Goal: Task Accomplishment & Management: Use online tool/utility

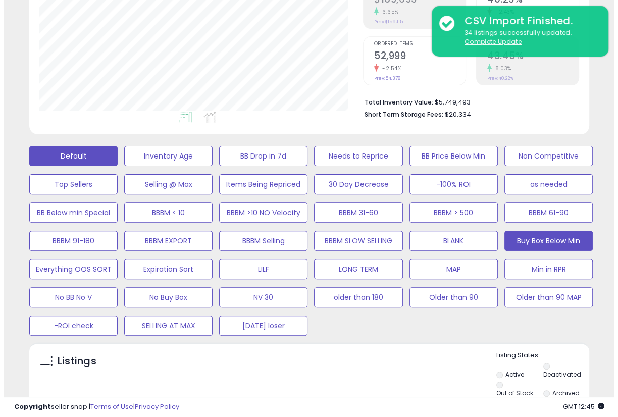
scroll to position [206, 323]
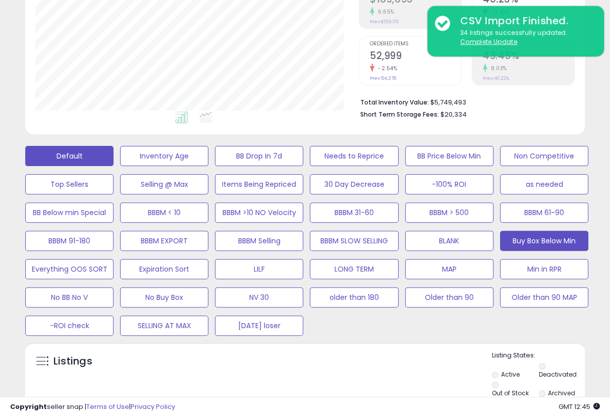
click at [540, 240] on button "Buy Box Below Min" at bounding box center [544, 241] width 88 height 20
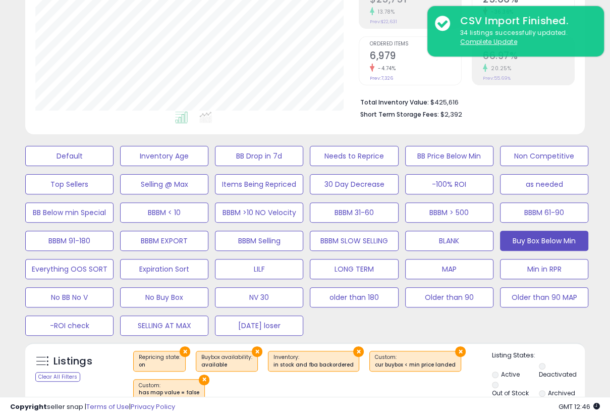
click at [598, 144] on div "Default Inventory Age BB Drop in 7d Needs to Reprice BB Price Below Min Non Com…" at bounding box center [305, 238] width 600 height 198
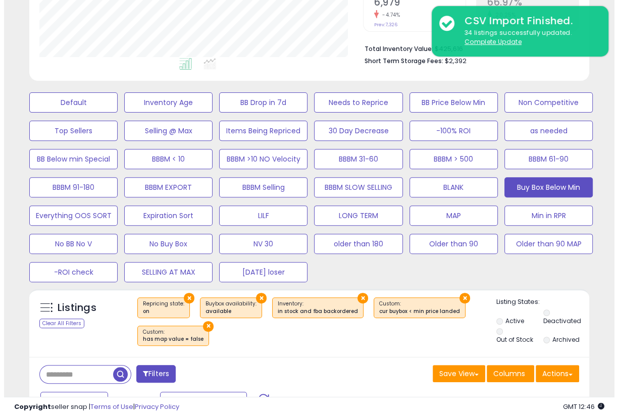
scroll to position [269, 0]
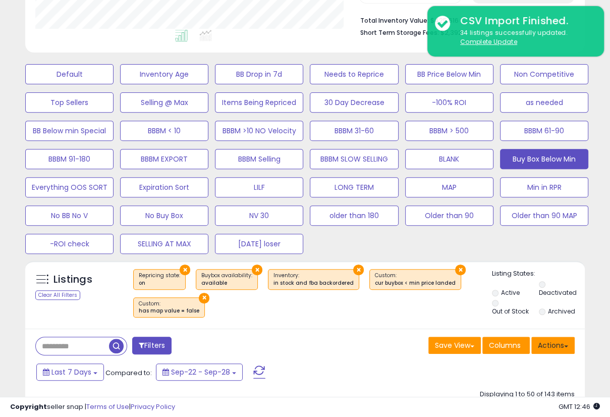
click at [565, 345] on span at bounding box center [566, 346] width 4 height 2
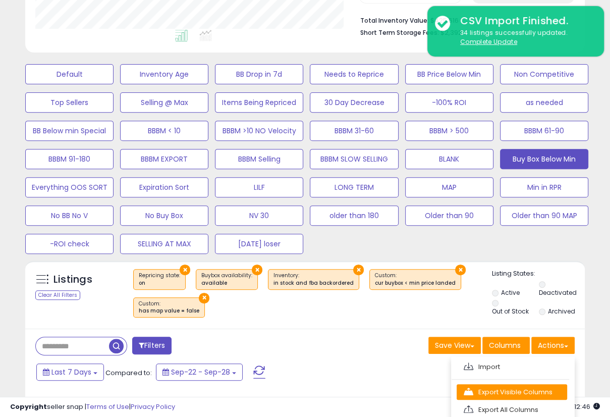
click at [527, 387] on link "Export Visible Columns" at bounding box center [512, 392] width 111 height 16
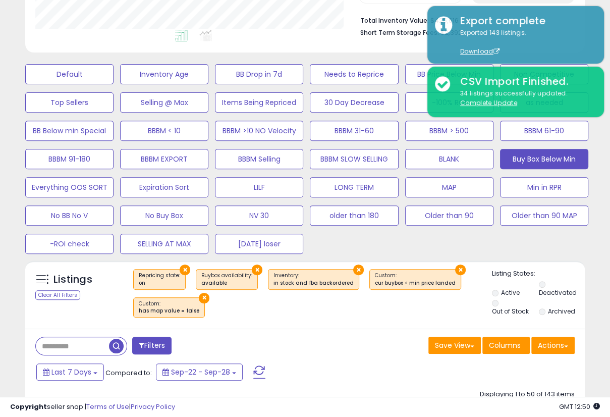
click at [592, 249] on div "Default Inventory Age BB Drop in 7d Needs to Reprice BB Price Below Min Non Com…" at bounding box center [305, 157] width 585 height 198
click at [85, 73] on button "Default" at bounding box center [69, 74] width 88 height 20
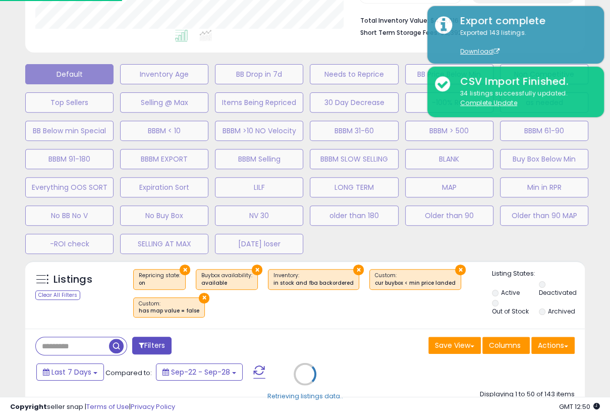
scroll to position [206, 328]
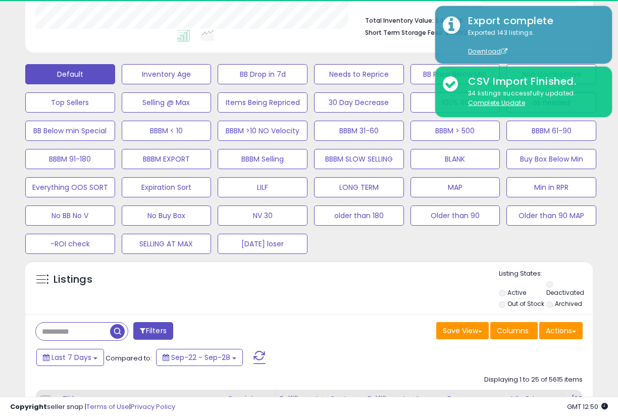
select select "**"
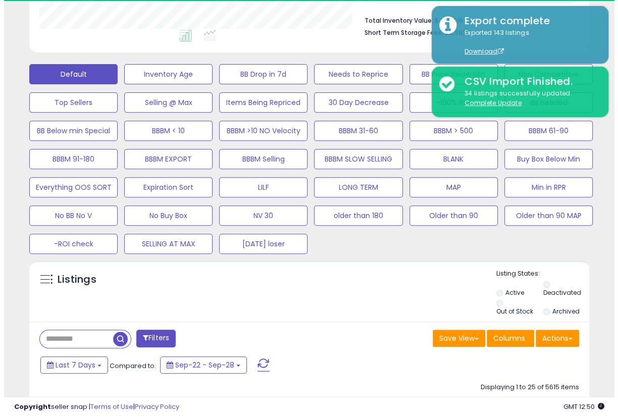
scroll to position [504462, 504346]
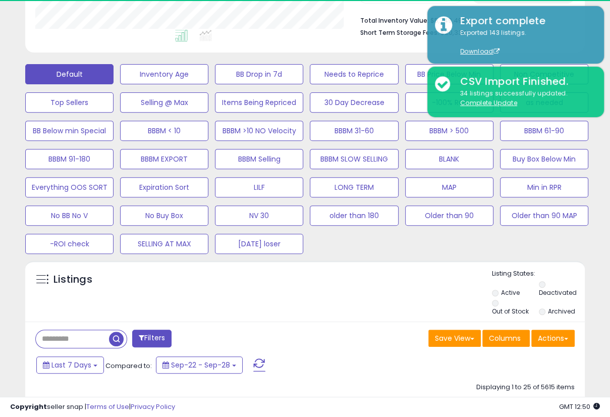
click at [564, 338] on span at bounding box center [566, 339] width 4 height 2
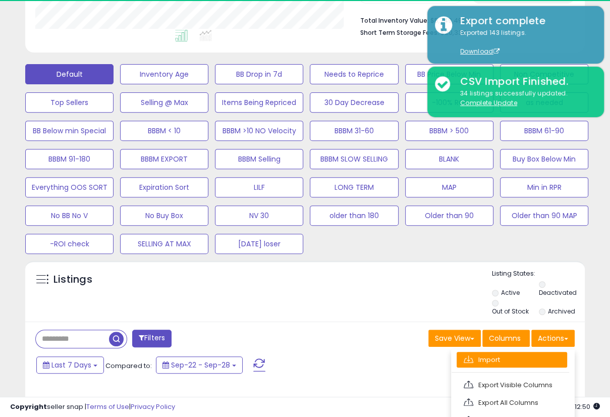
click at [484, 354] on link "Import" at bounding box center [512, 360] width 111 height 16
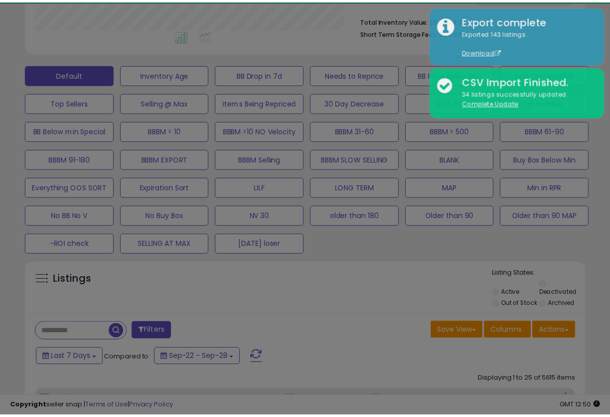
scroll to position [206, 328]
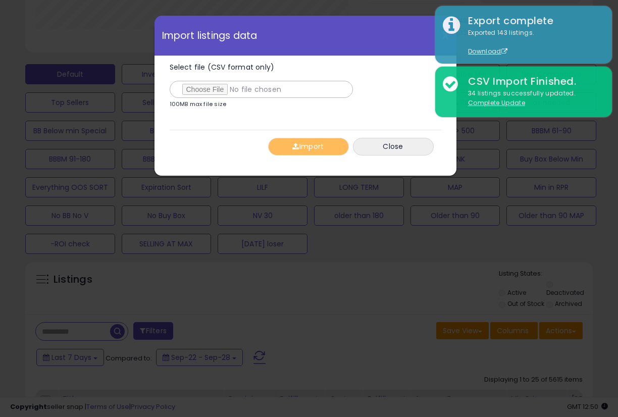
type input "**********"
click at [236, 132] on div "Import Close" at bounding box center [306, 146] width 272 height 33
click at [311, 149] on button "Import" at bounding box center [308, 147] width 81 height 18
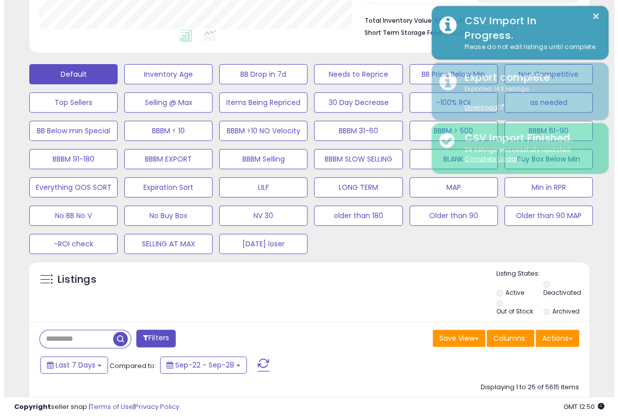
scroll to position [504462, 504346]
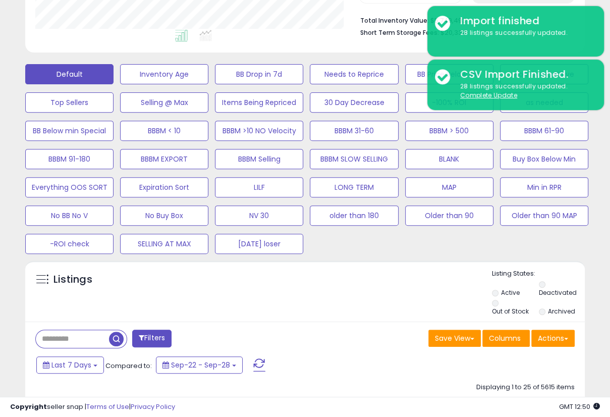
click at [569, 233] on div "Default Inventory Age BB Drop in 7d Needs to Reprice BB Price Below Min Non Com…" at bounding box center [305, 157] width 585 height 198
click at [536, 189] on button "Min in RPR" at bounding box center [544, 187] width 88 height 20
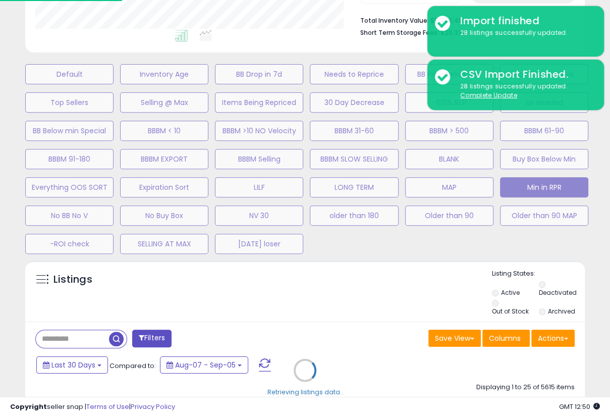
scroll to position [206, 328]
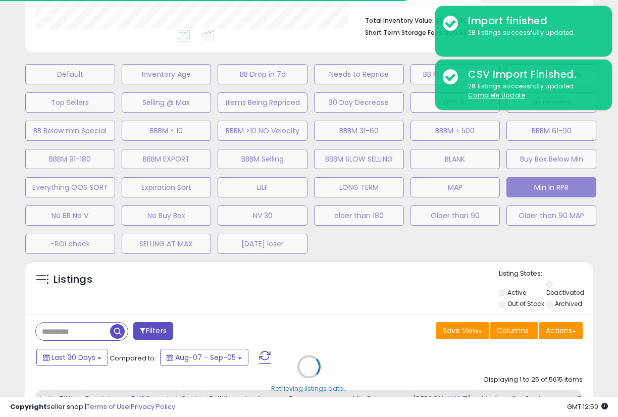
select select "**"
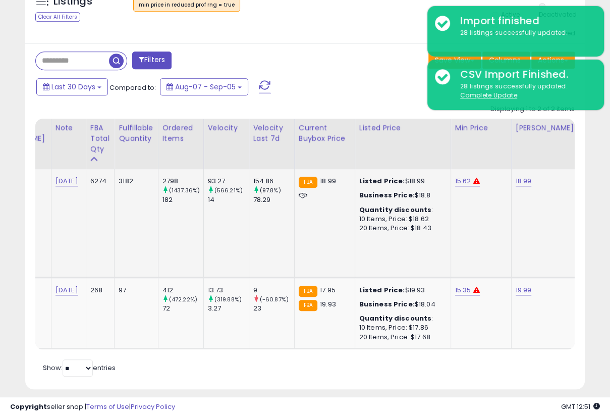
scroll to position [0, 0]
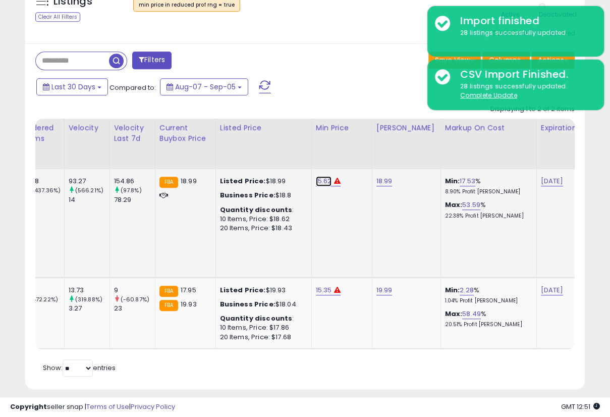
click at [316, 176] on link "15.62" at bounding box center [324, 181] width 16 height 10
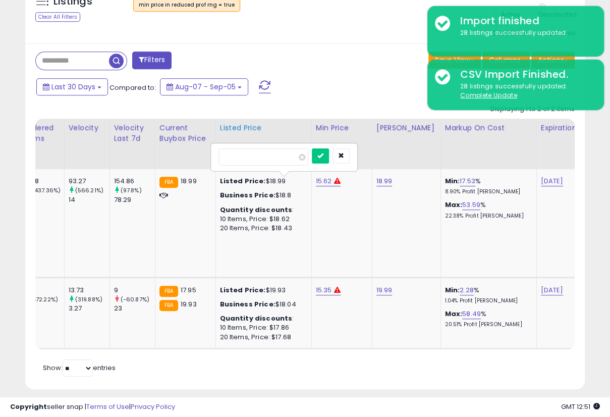
drag, startPoint x: 214, startPoint y: 146, endPoint x: 206, endPoint y: 147, distance: 8.1
click at [207, 146] on table "Title Repricing" at bounding box center [284, 234] width 1503 height 231
type input "*****"
click at [323, 152] on icon "submit" at bounding box center [320, 155] width 6 height 6
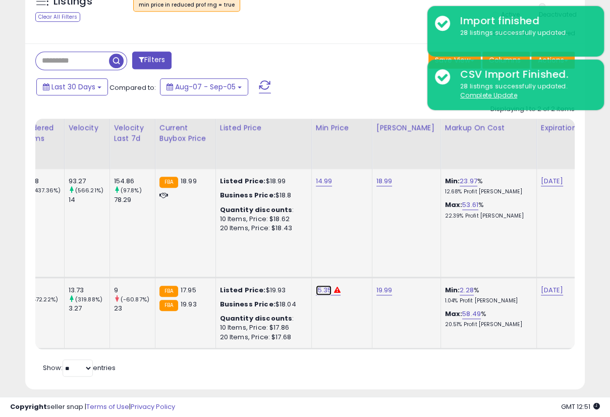
click at [316, 285] on link "15.35" at bounding box center [324, 290] width 16 height 10
drag, startPoint x: 279, startPoint y: 249, endPoint x: 193, endPoint y: 246, distance: 85.8
click at [193, 245] on tbody "**********" at bounding box center [284, 258] width 1502 height 179
type input "*****"
click at [329, 248] on button "submit" at bounding box center [320, 255] width 17 height 15
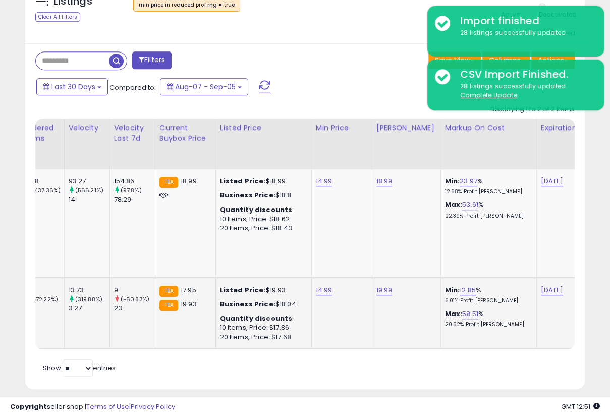
click at [424, 360] on div "Retrieving listings data.. Displaying 1 to 2 of 2 items Title Repricing" at bounding box center [304, 239] width 539 height 280
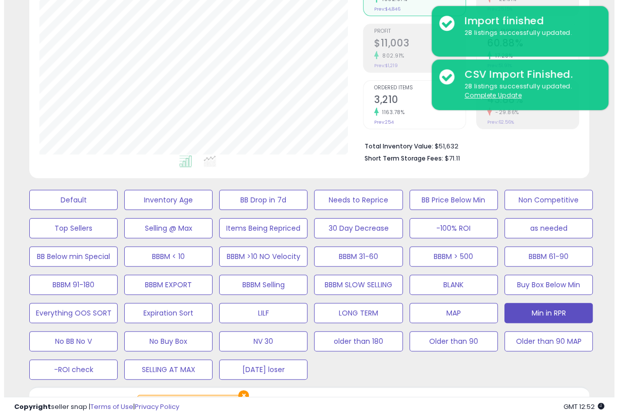
scroll to position [160, 0]
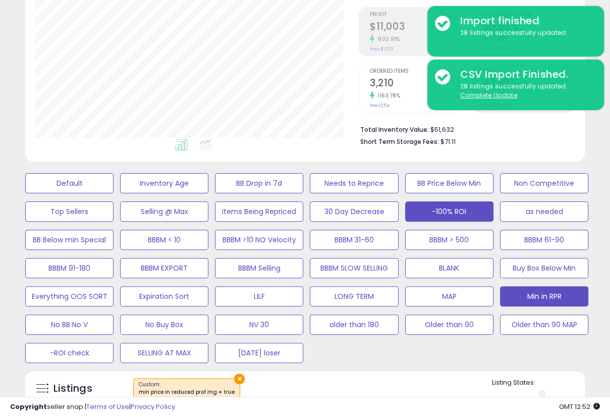
click at [457, 208] on button "-100% ROI" at bounding box center [449, 211] width 88 height 20
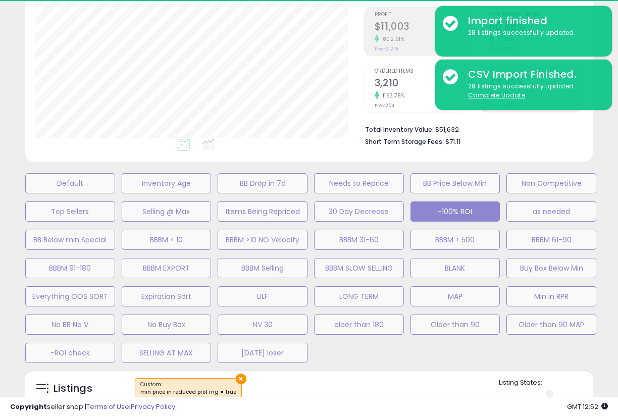
click at [359, 358] on div "Default Inventory Age BB Drop in 7d Needs to Reprice BB Price Below Min Non Com…" at bounding box center [309, 266] width 592 height 198
select select
select select "*"
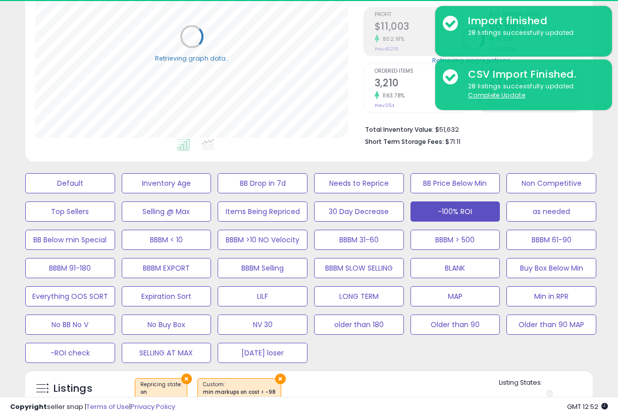
select select "**"
click at [364, 348] on div "Default Inventory Age BB Drop in 7d Needs to Reprice BB Price Below Min Non Com…" at bounding box center [309, 266] width 592 height 198
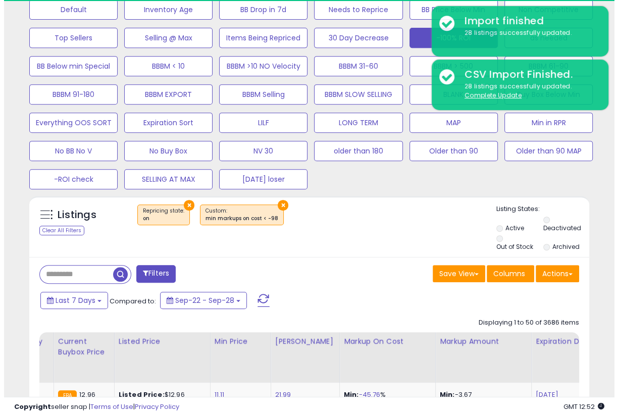
scroll to position [342, 0]
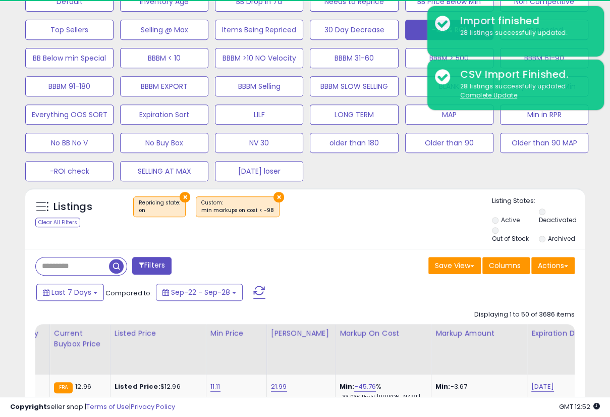
click at [154, 257] on button "Filters" at bounding box center [151, 266] width 39 height 18
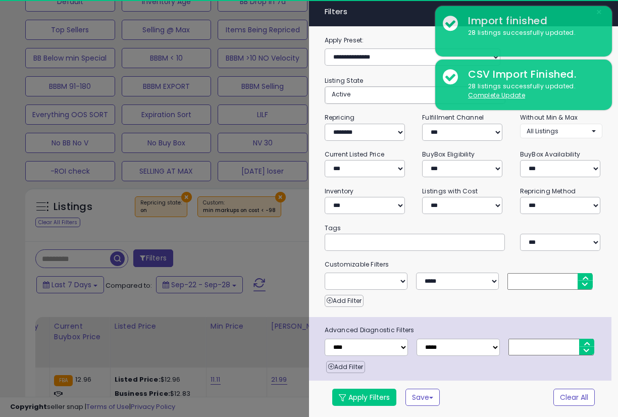
scroll to position [13, 0]
click at [401, 273] on select "**********" at bounding box center [366, 281] width 83 height 17
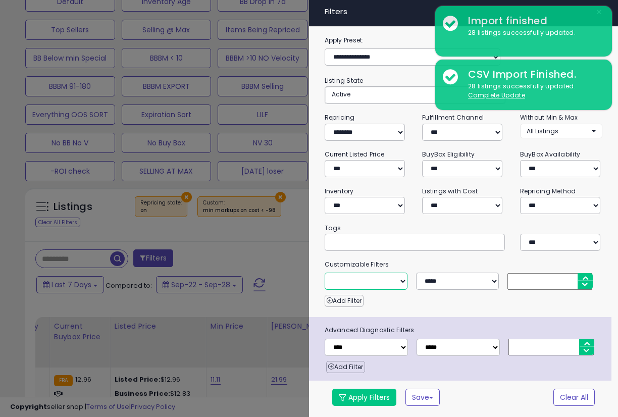
scroll to position [206, 328]
select select "**********"
click at [325, 273] on select "**********" at bounding box center [366, 281] width 83 height 17
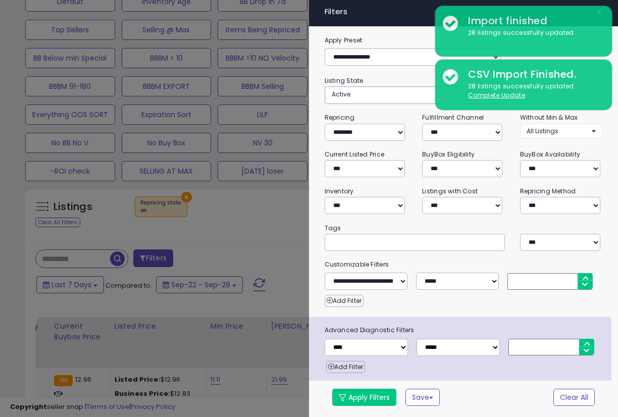
click at [536, 273] on input "number" at bounding box center [549, 281] width 85 height 17
type input "***"
click at [471, 296] on div "Add Filter" at bounding box center [463, 298] width 293 height 17
click at [376, 398] on button "Apply Filters" at bounding box center [364, 397] width 64 height 17
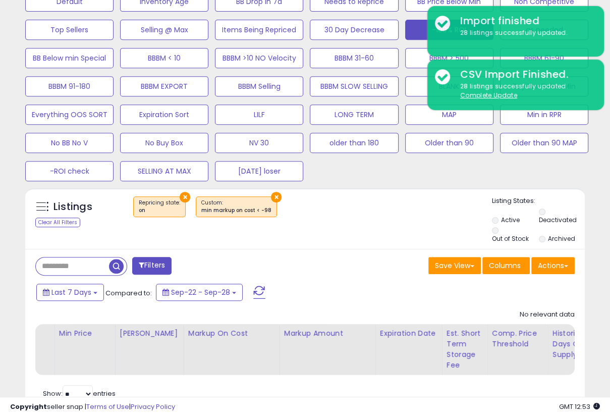
scroll to position [377, 0]
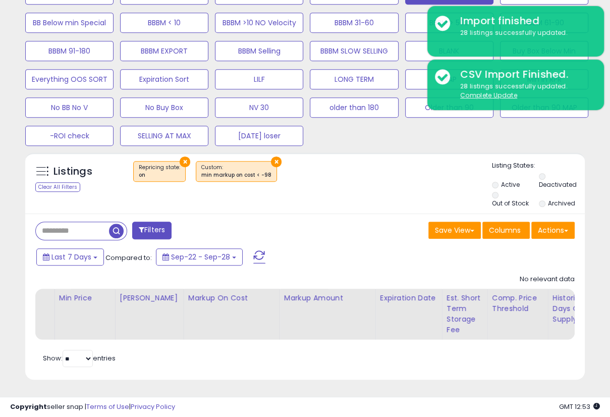
click at [345, 213] on div "Filters Save View Save As New View Update Current View Columns" at bounding box center [305, 296] width 560 height 167
click at [595, 238] on div "**********" at bounding box center [305, 28] width 600 height 727
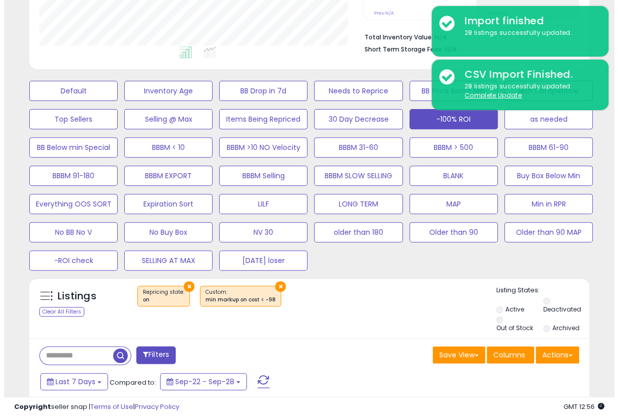
scroll to position [214, 0]
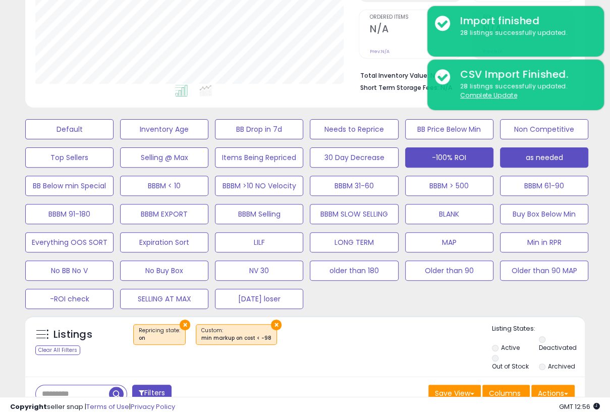
click at [555, 155] on button "as needed" at bounding box center [544, 157] width 88 height 20
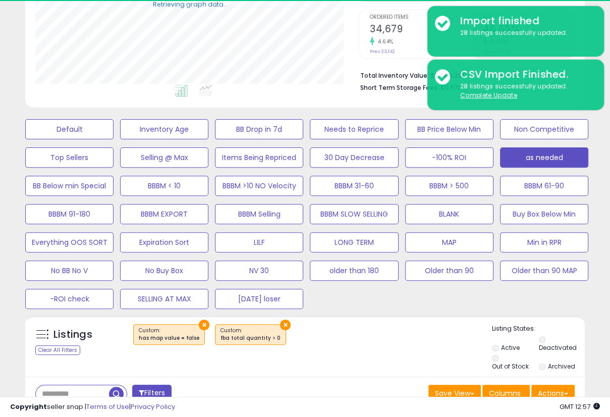
scroll to position [256, 0]
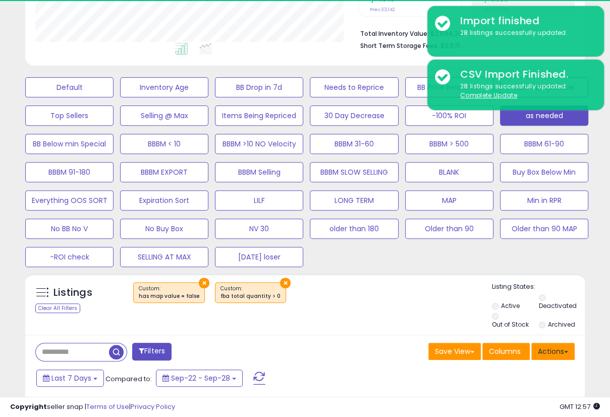
click at [566, 344] on button "Actions" at bounding box center [552, 351] width 43 height 17
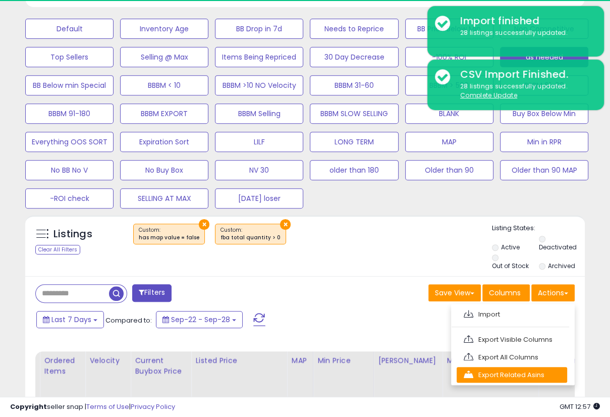
click at [508, 367] on link "Export Related Asins" at bounding box center [512, 375] width 111 height 16
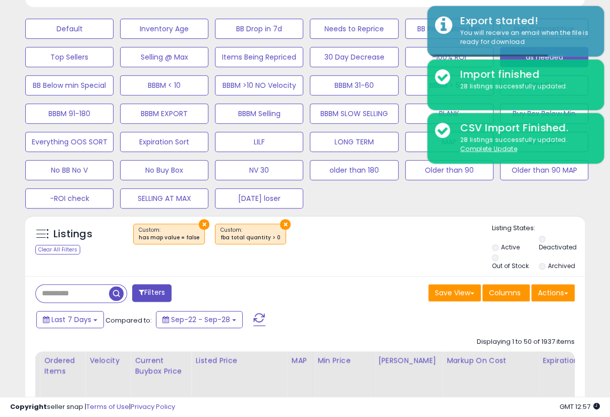
scroll to position [206, 323]
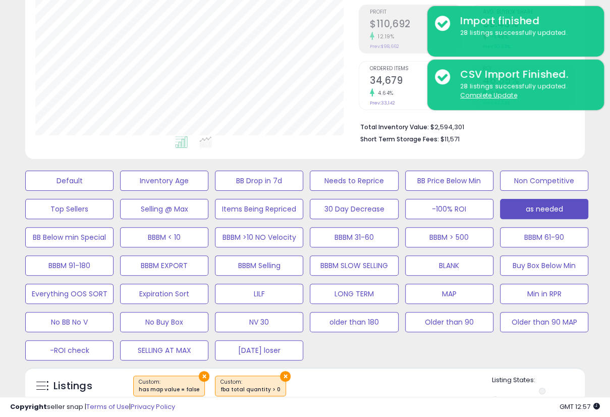
scroll to position [275, 0]
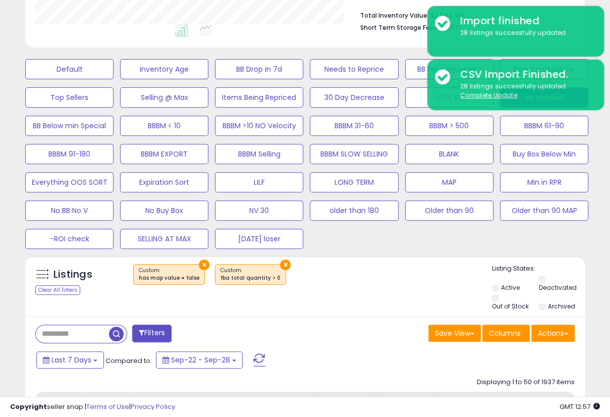
click at [347, 291] on div "× ×" at bounding box center [306, 278] width 371 height 28
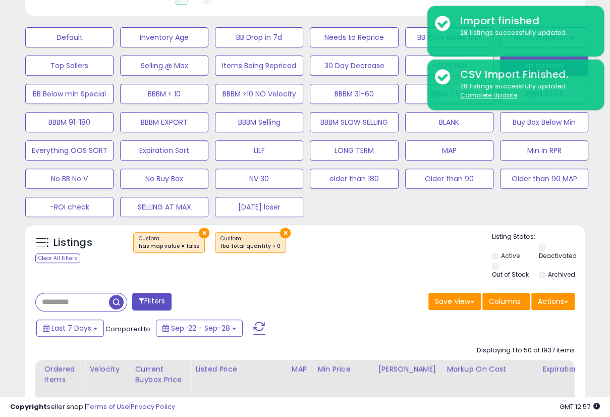
scroll to position [307, 0]
click at [570, 293] on button "Actions" at bounding box center [552, 300] width 43 height 17
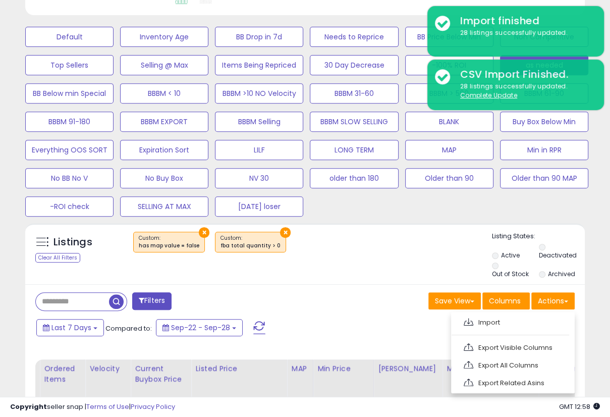
click at [352, 268] on div "Listings Clear All Filters × × Active" at bounding box center [305, 256] width 560 height 48
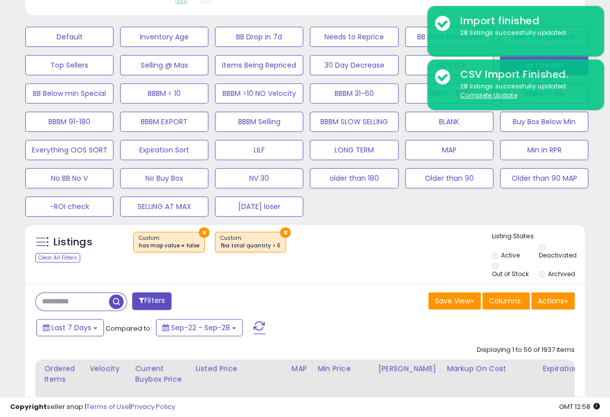
click at [303, 292] on div "Filters" at bounding box center [167, 302] width 278 height 20
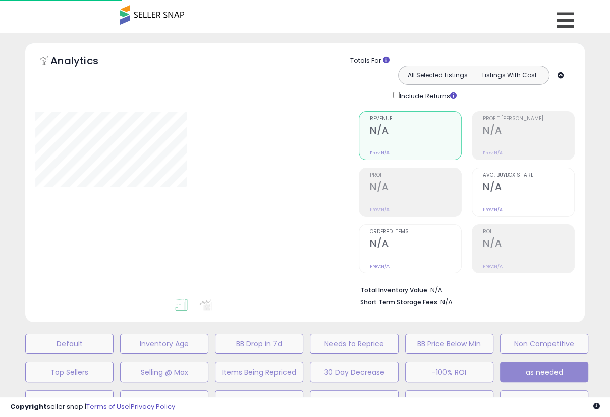
scroll to position [307, 0]
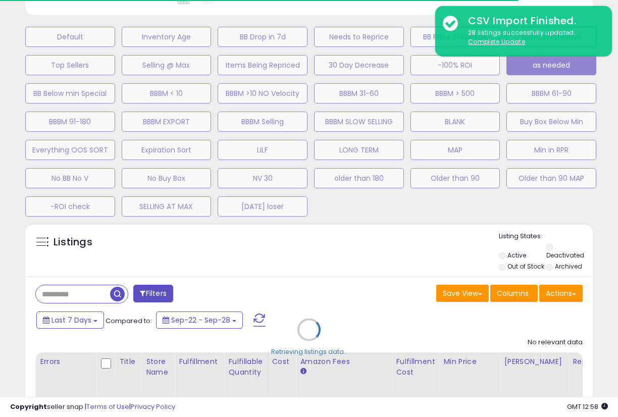
click at [585, 206] on div "Default Inventory Age BB Drop in 7d Needs to Reprice BB Price Below Min Non Com…" at bounding box center [309, 119] width 592 height 198
click at [545, 198] on div "Default Inventory Age BB Drop in 7d Needs to Reprice BB Price Below Min Non Com…" at bounding box center [309, 119] width 592 height 198
click at [599, 227] on div "Retrieving listings data.." at bounding box center [309, 337] width 582 height 238
click at [593, 335] on div "Retrieving listings data.." at bounding box center [309, 337] width 582 height 238
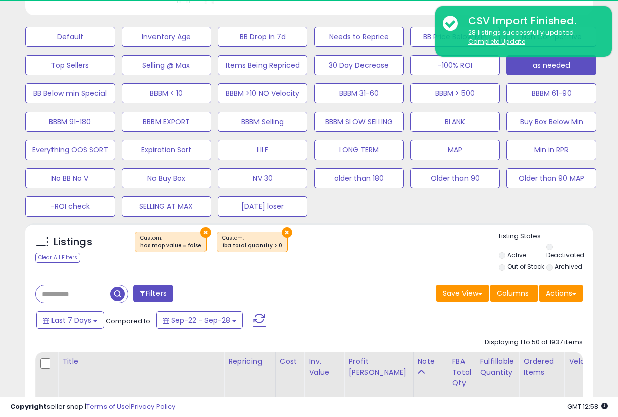
select select "**"
click at [329, 259] on div "Listings Clear All Filters × × Active" at bounding box center [308, 252] width 567 height 41
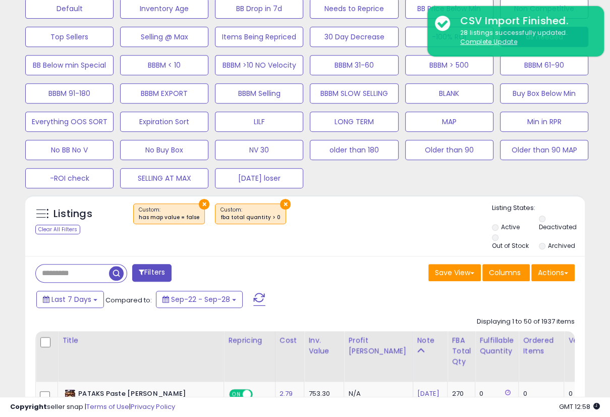
scroll to position [348, 0]
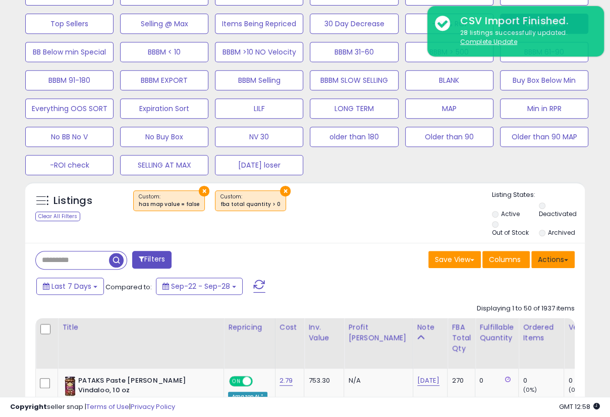
click at [569, 251] on button "Actions" at bounding box center [552, 259] width 43 height 17
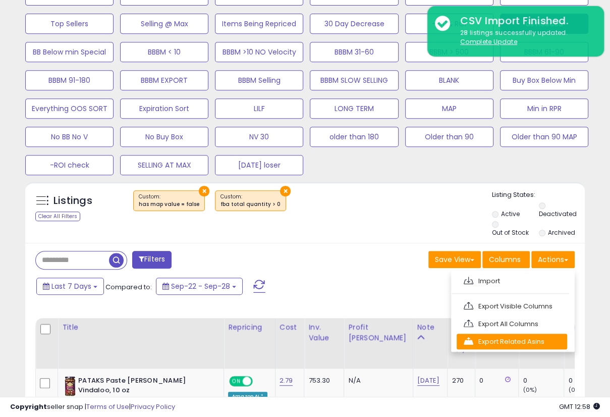
click at [490, 335] on link "Export Related Asins" at bounding box center [512, 342] width 111 height 16
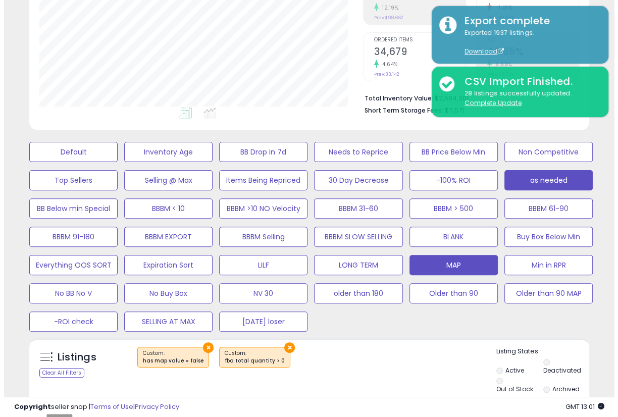
scroll to position [191, 0]
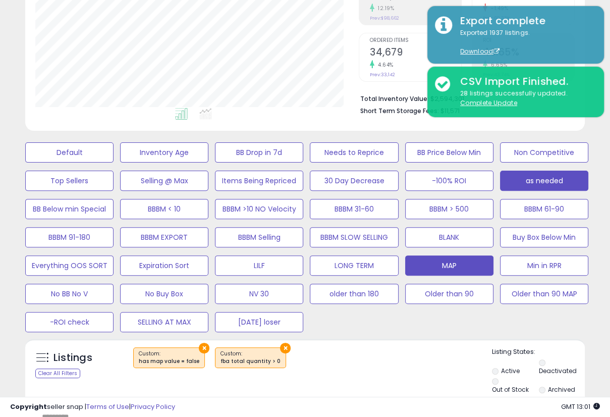
click at [458, 265] on button "MAP" at bounding box center [449, 265] width 88 height 20
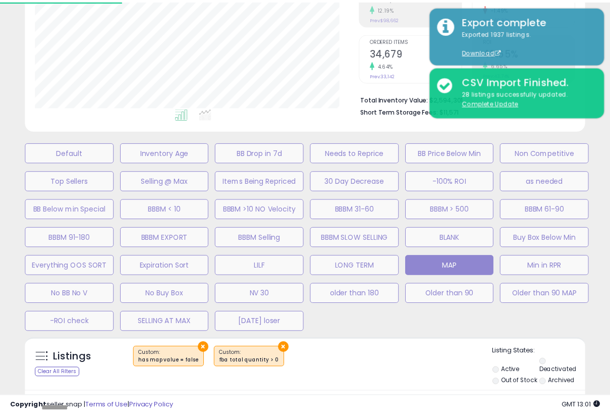
scroll to position [206, 328]
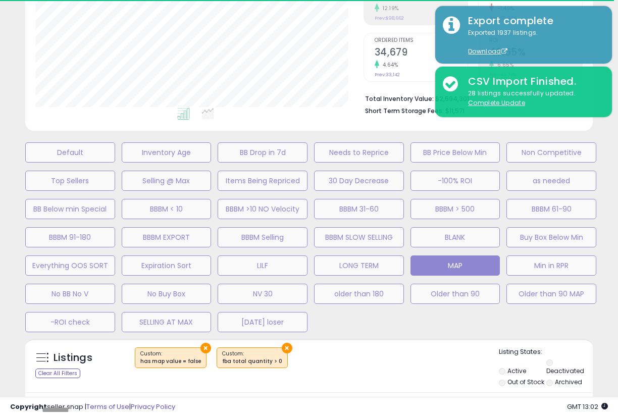
click at [591, 328] on div "Default Inventory Age BB Drop in 7d Needs to Reprice BB Price Below Min Non Com…" at bounding box center [309, 235] width 592 height 198
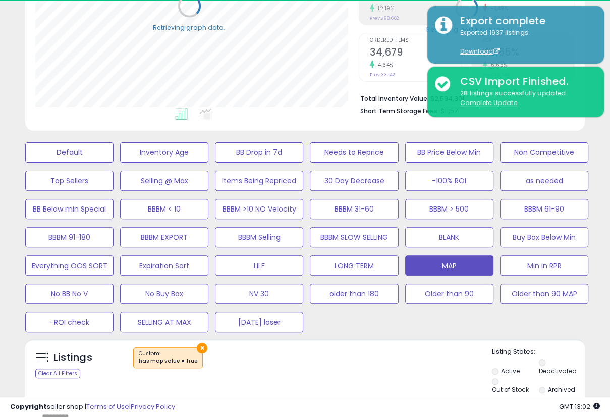
scroll to position [504462, 504346]
click at [527, 323] on div "Default Inventory Age BB Drop in 7d Needs to Reprice BB Price Below Min Non Com…" at bounding box center [305, 235] width 585 height 198
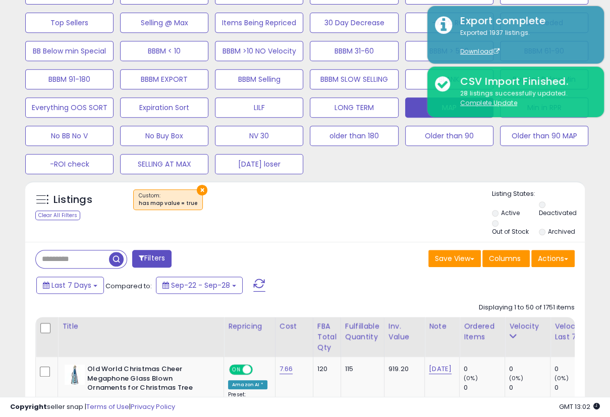
scroll to position [206, 323]
click at [325, 219] on div "Listings Clear All Filters × Listing States:" at bounding box center [305, 213] width 560 height 48
click at [571, 250] on button "Actions" at bounding box center [552, 258] width 43 height 17
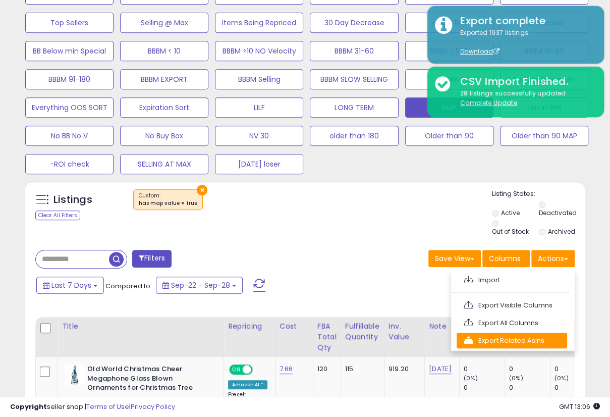
click at [524, 333] on link "Export Related Asins" at bounding box center [512, 341] width 111 height 16
